Goal: Find contact information: Find contact information

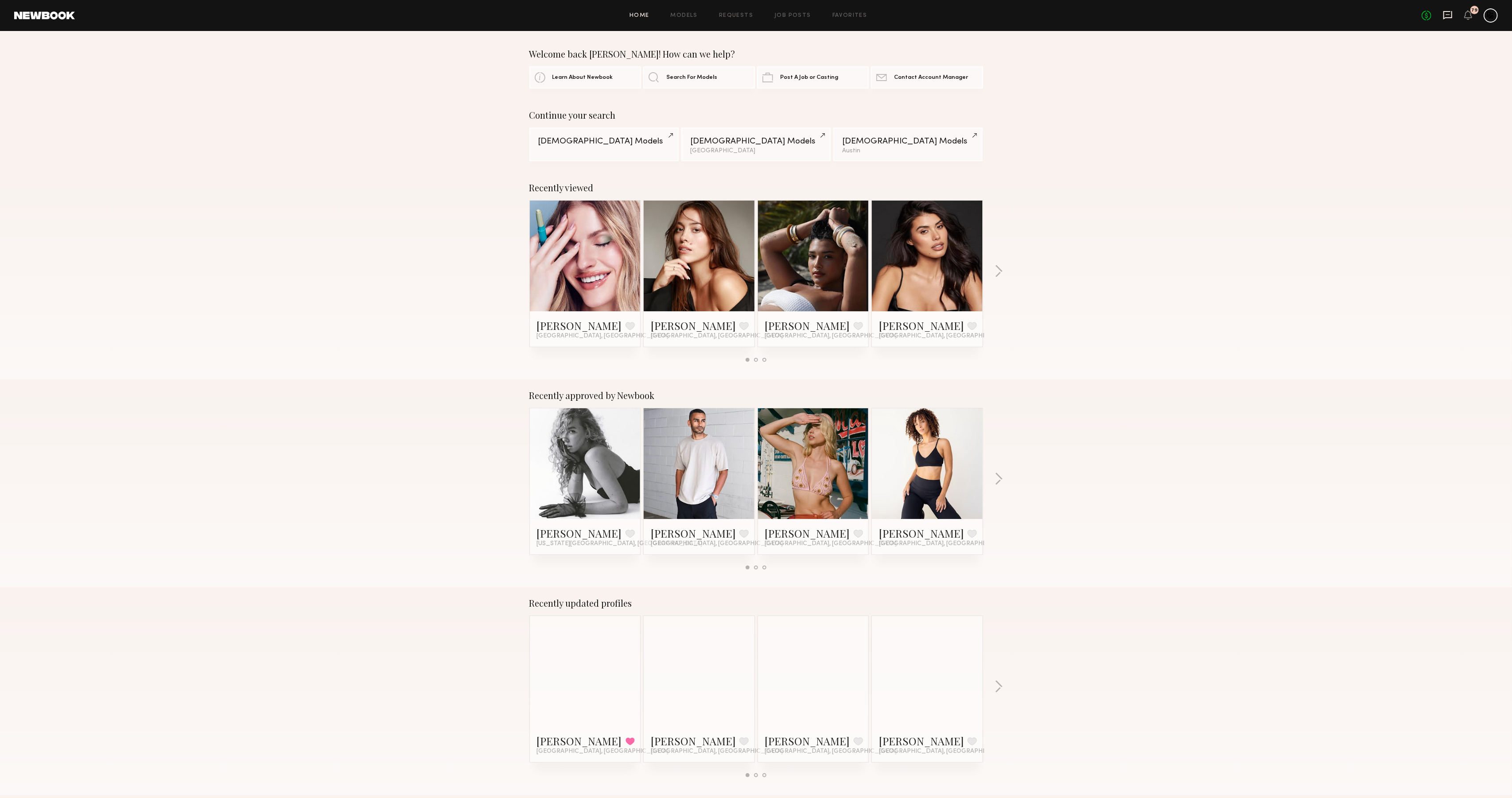
click at [1448, 17] on icon at bounding box center [1447, 15] width 9 height 8
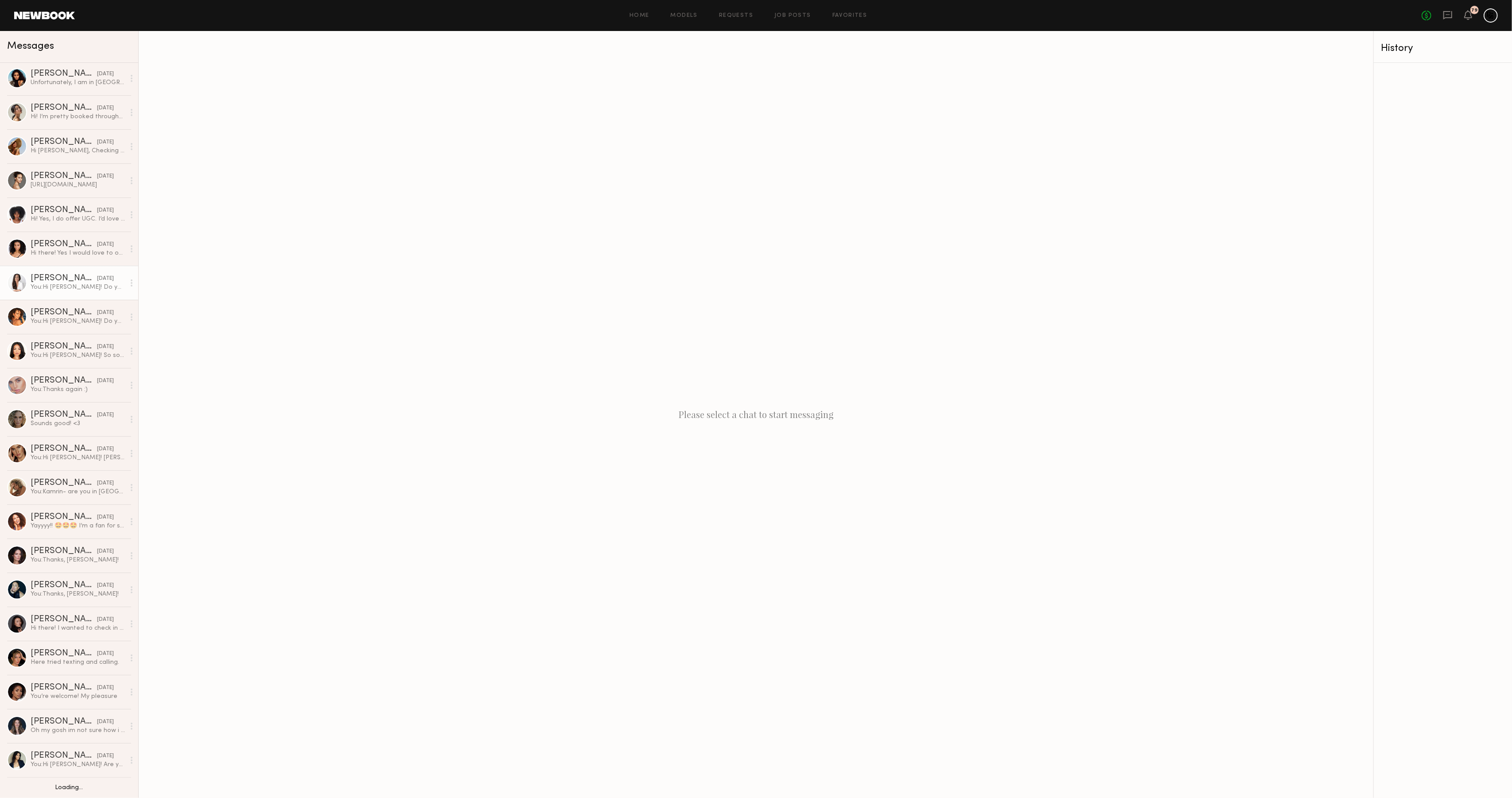
scroll to position [72, 0]
click at [689, 13] on link "Models" at bounding box center [684, 16] width 27 height 6
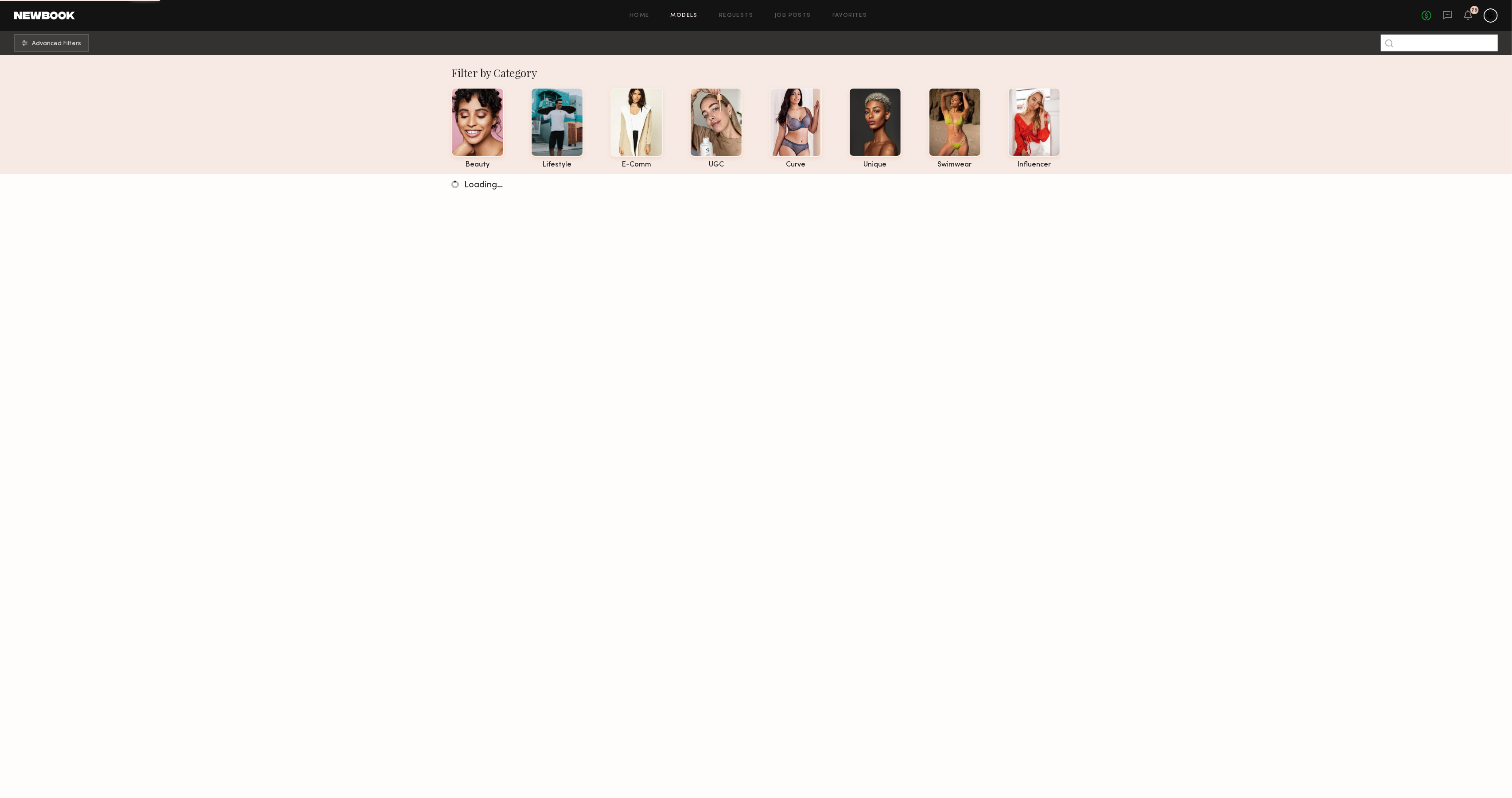
click at [1455, 45] on input at bounding box center [1439, 43] width 117 height 17
type input "*********"
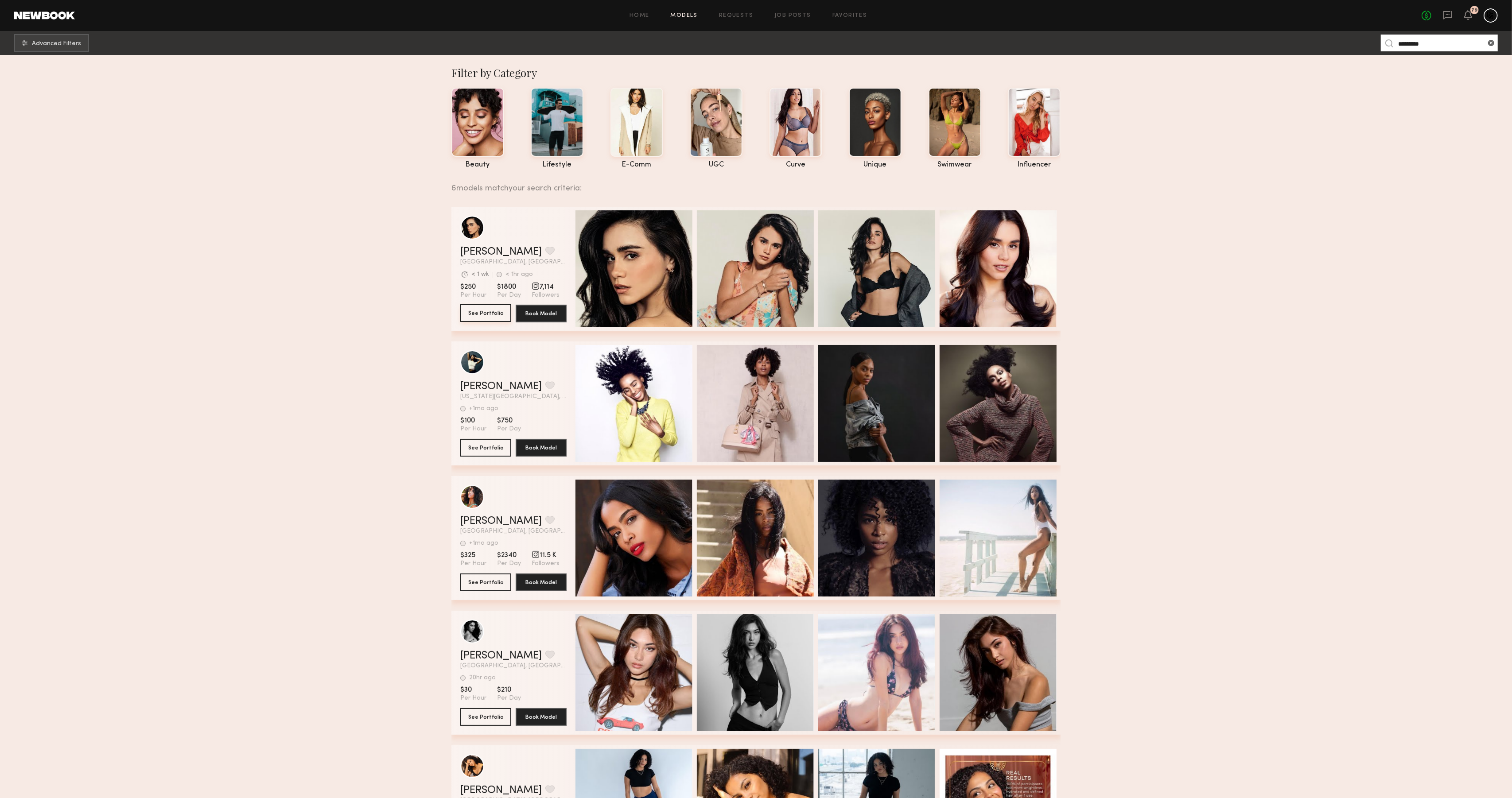
click at [485, 311] on button "See Portfolio" at bounding box center [485, 313] width 51 height 18
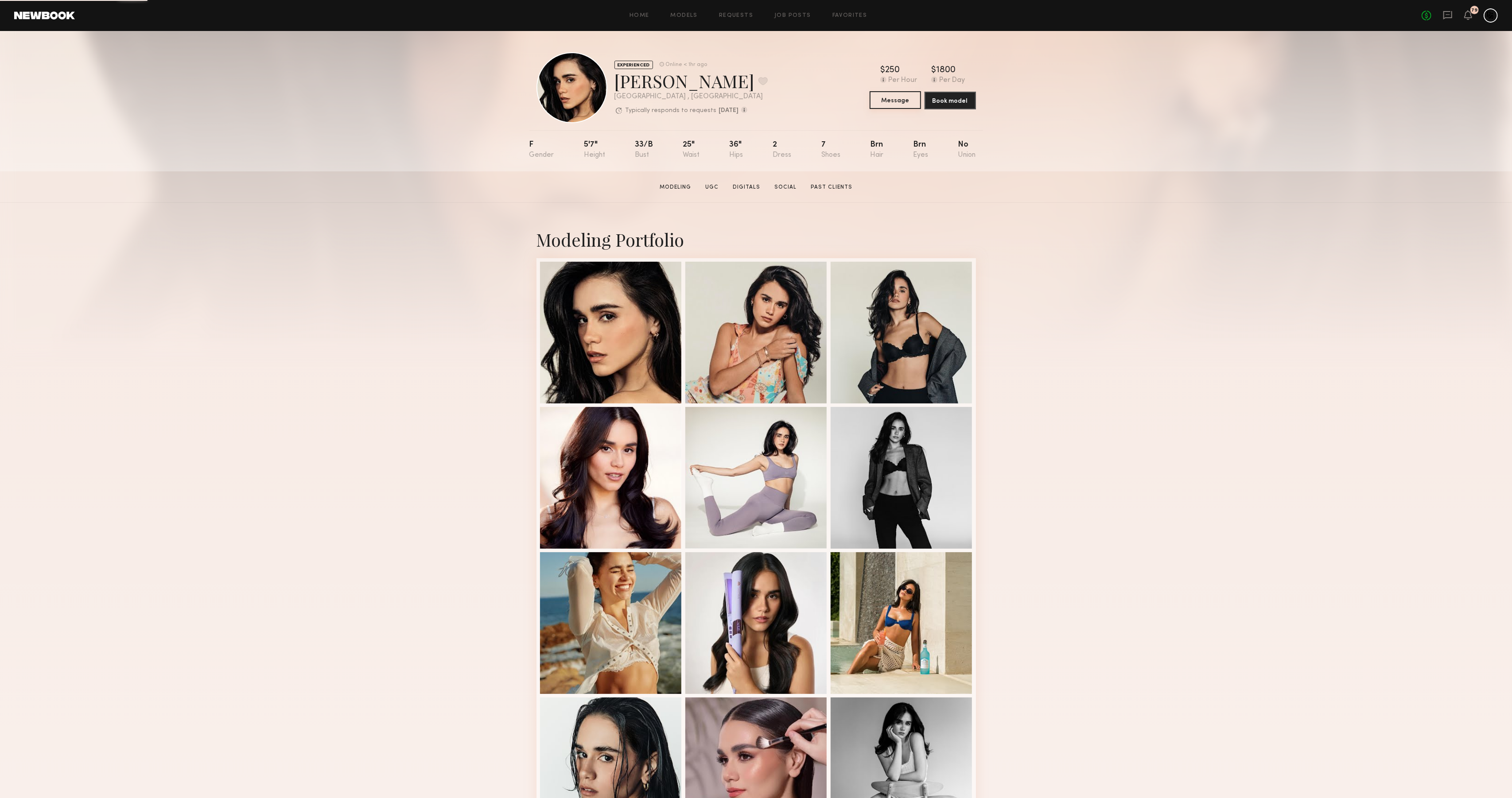
click at [900, 99] on button "Message" at bounding box center [896, 100] width 52 height 18
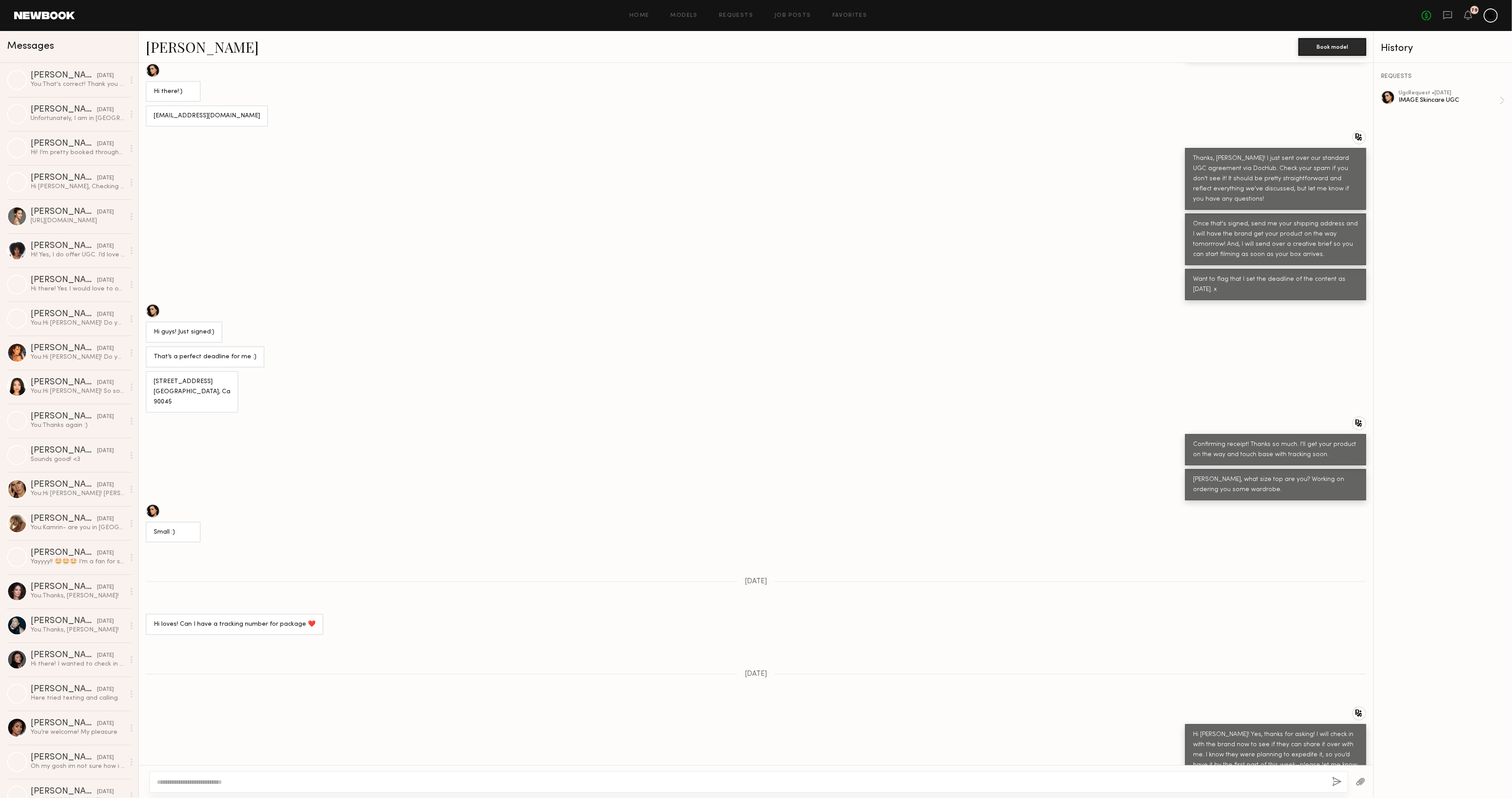
scroll to position [178, 0]
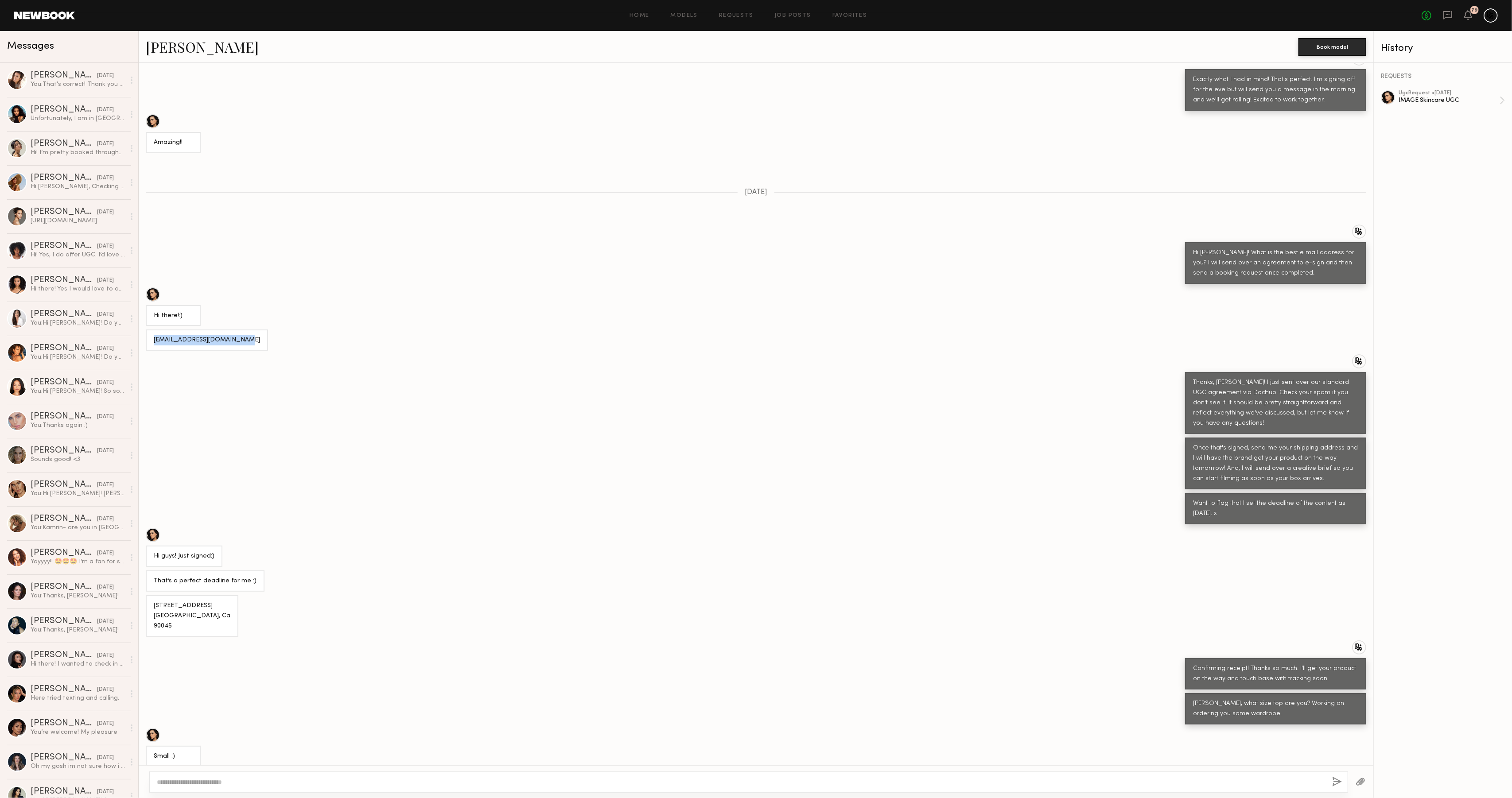
drag, startPoint x: 239, startPoint y: 328, endPoint x: 162, endPoint y: 323, distance: 77.2
click at [147, 330] on div "Priscillapoblano@gmail.com" at bounding box center [207, 340] width 122 height 21
copy div "Priscillapoblano@gmail.com"
